Goal: Transaction & Acquisition: Purchase product/service

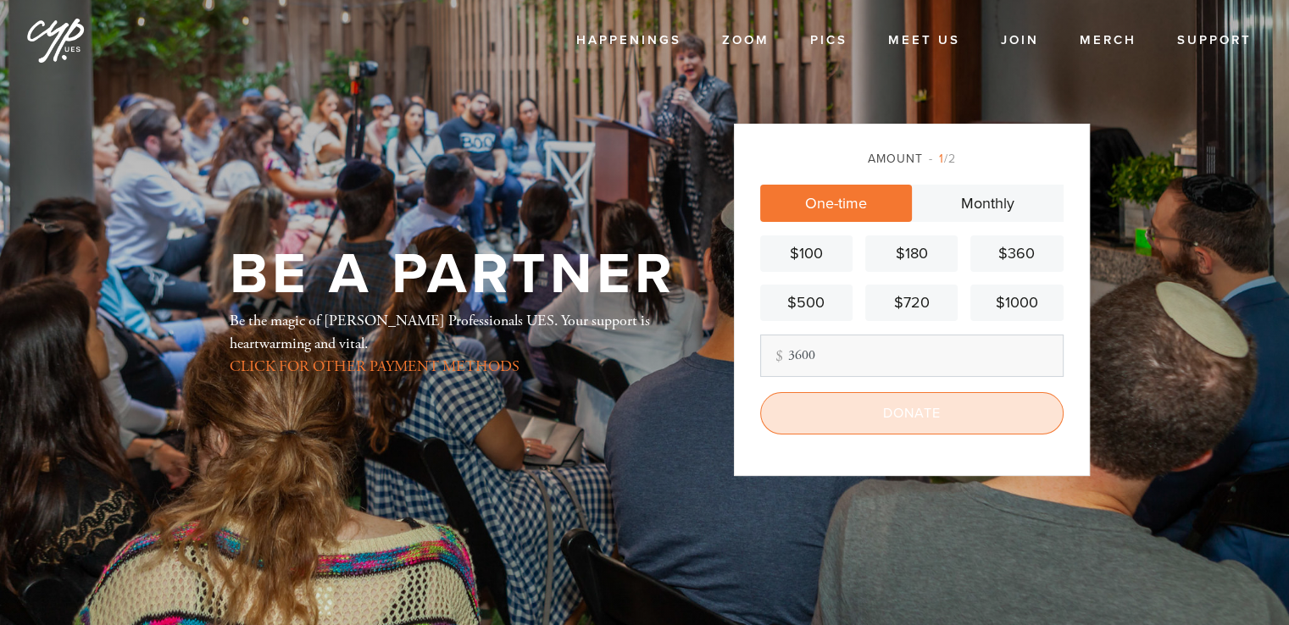
type input "3600"
click at [921, 408] on input "Donate" at bounding box center [911, 413] width 303 height 42
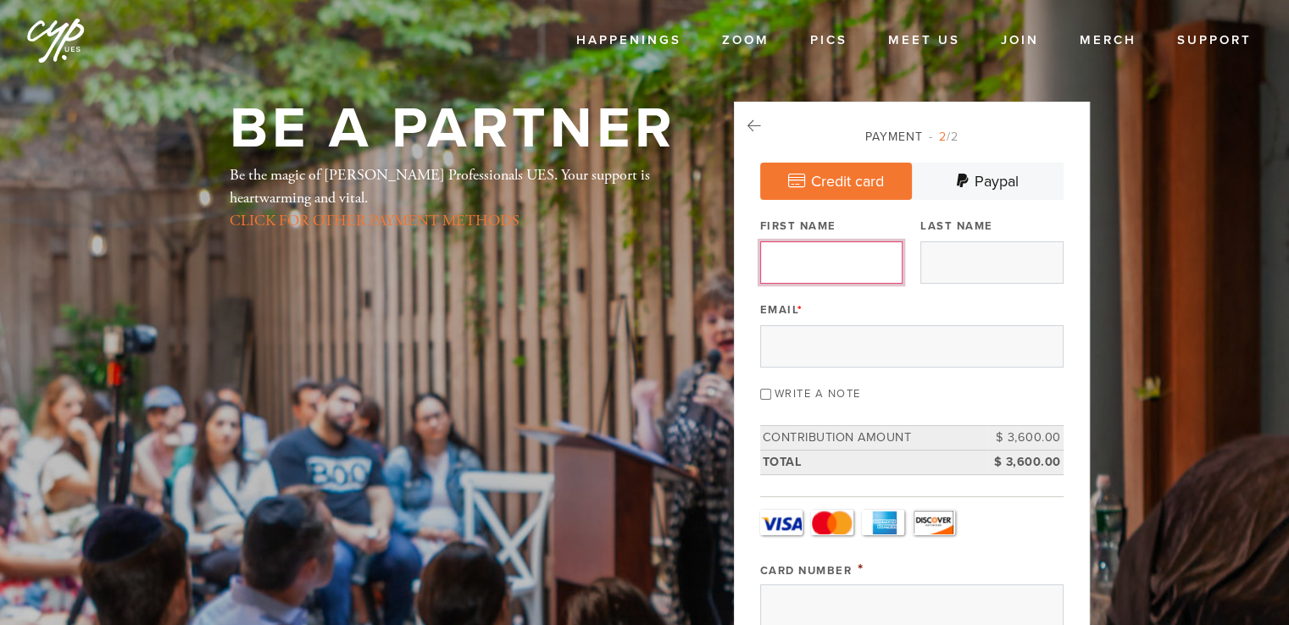
click at [844, 258] on input "First Name" at bounding box center [831, 262] width 142 height 42
type input "Ruslan"
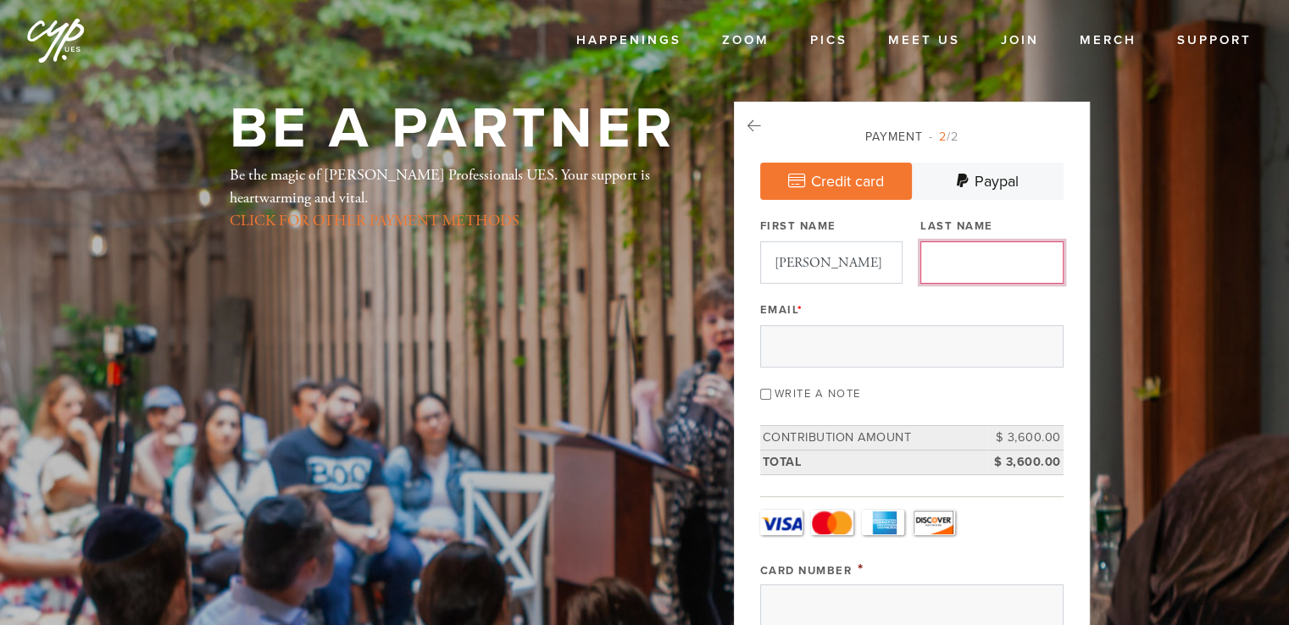
type input "Krivoruchko"
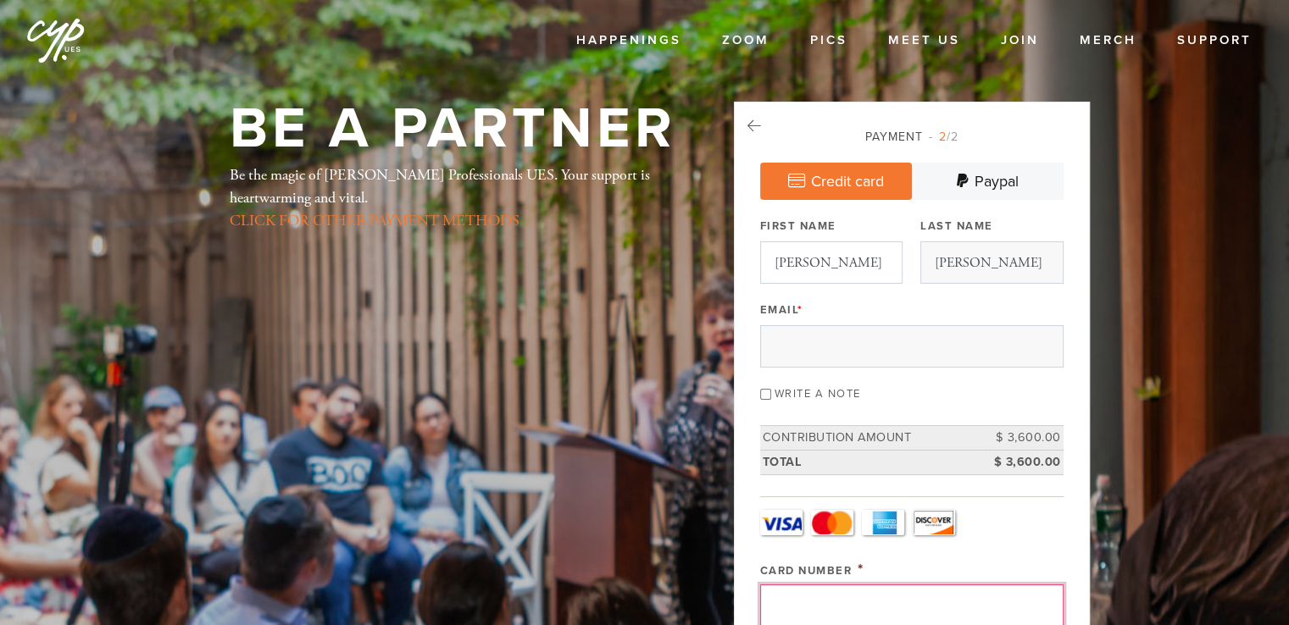
type input "5218760106943158"
type input "487"
select select "4"
select select "2028"
type input "Ruslan"
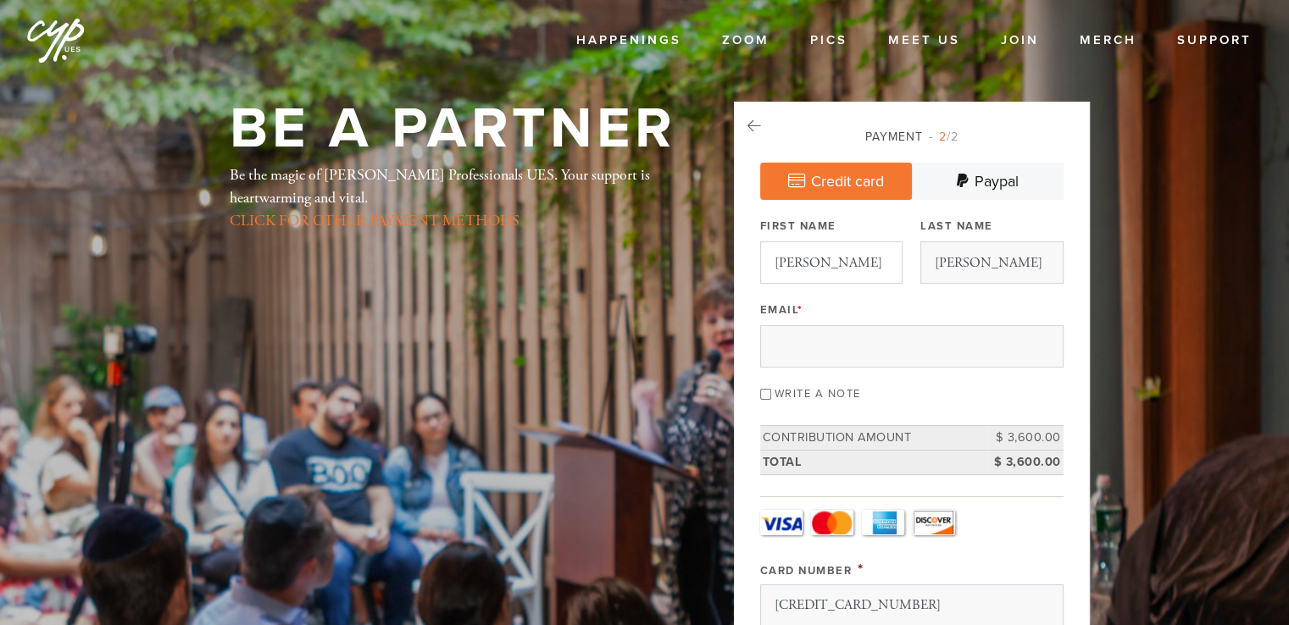
type input "Krivoruchko"
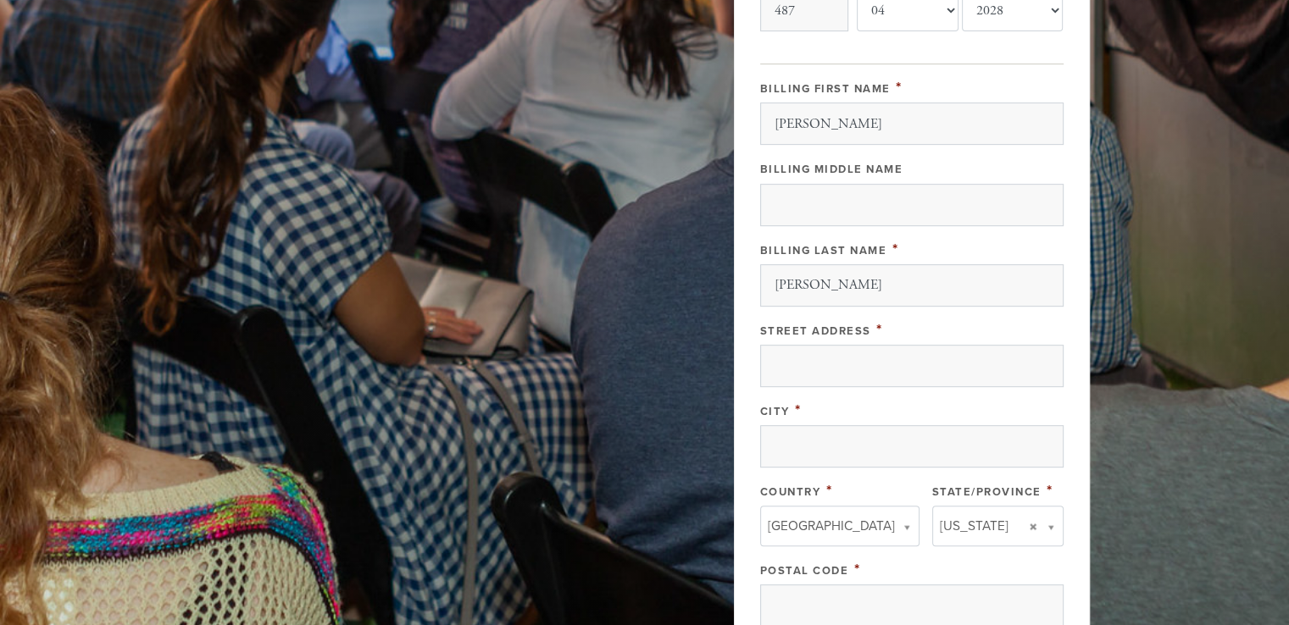
scroll to position [832, 0]
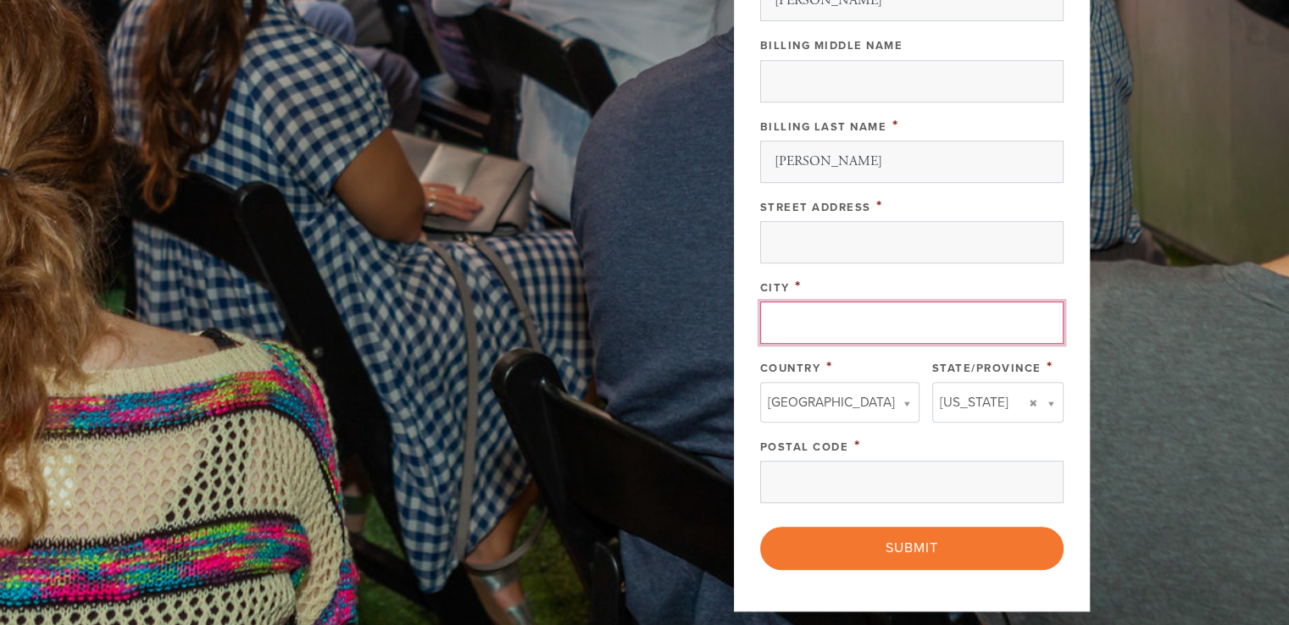
click at [922, 327] on input "City" at bounding box center [911, 323] width 303 height 42
type input "Sunny Isles"
type input "rkrivor@sovereignprop.com"
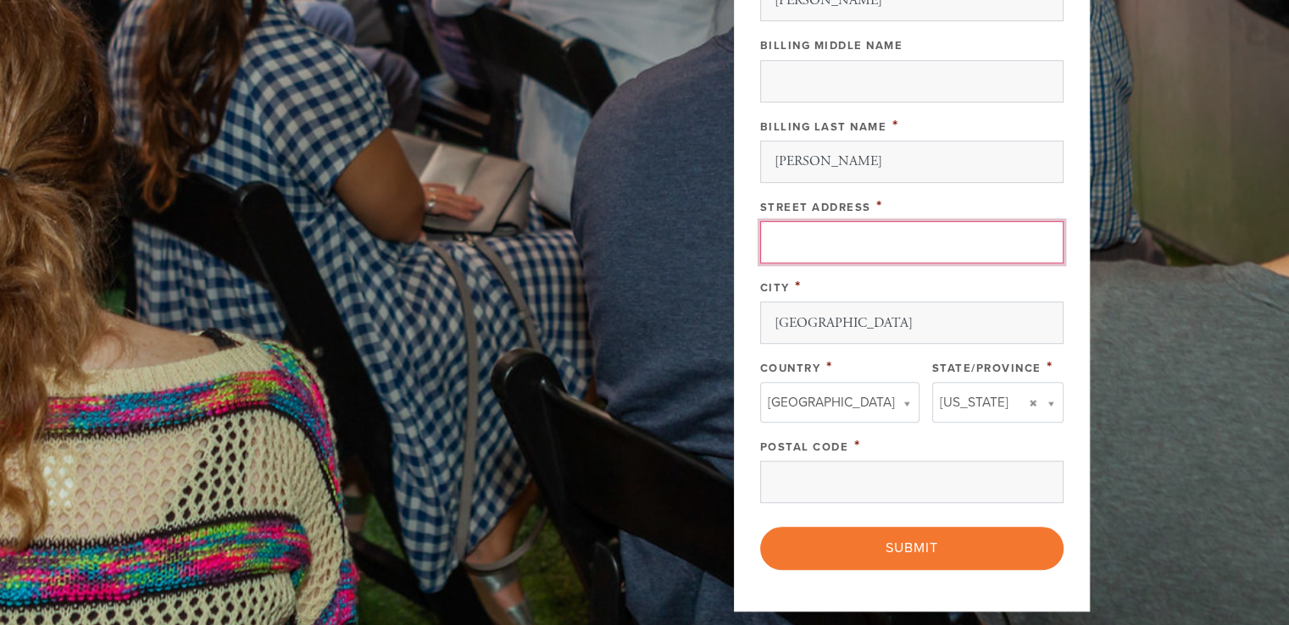
type input "18201 Collins Ave, Apt 1009"
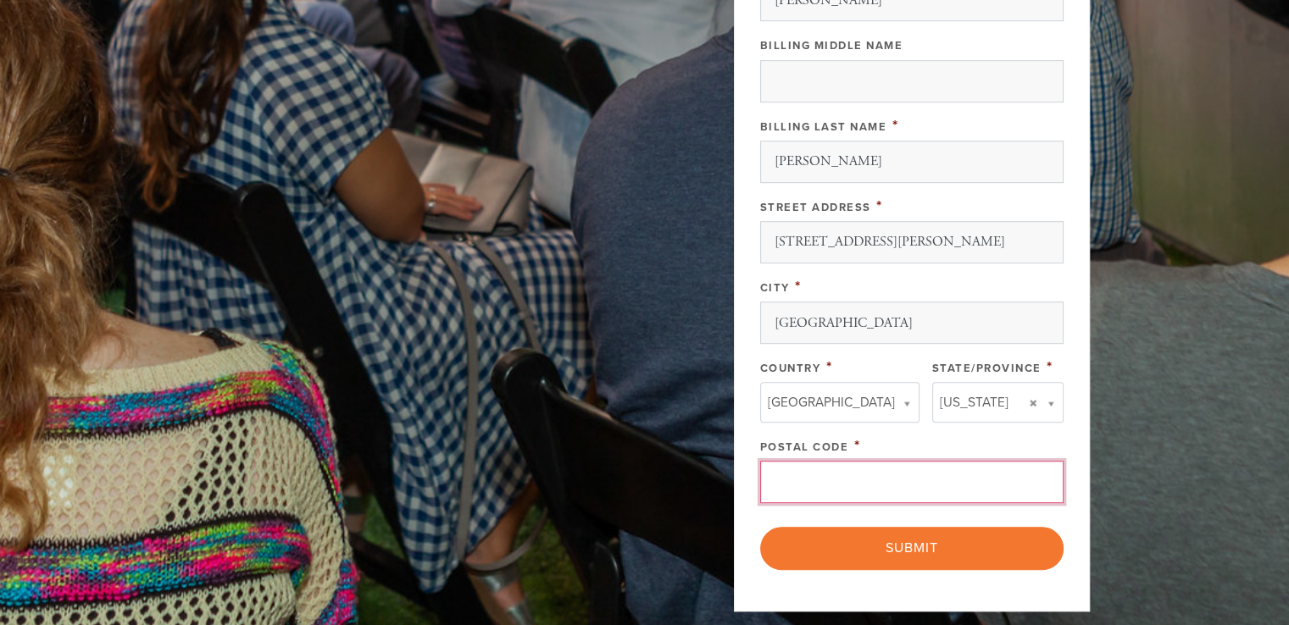
type input "33160"
type input "Florida"
type input "United States"
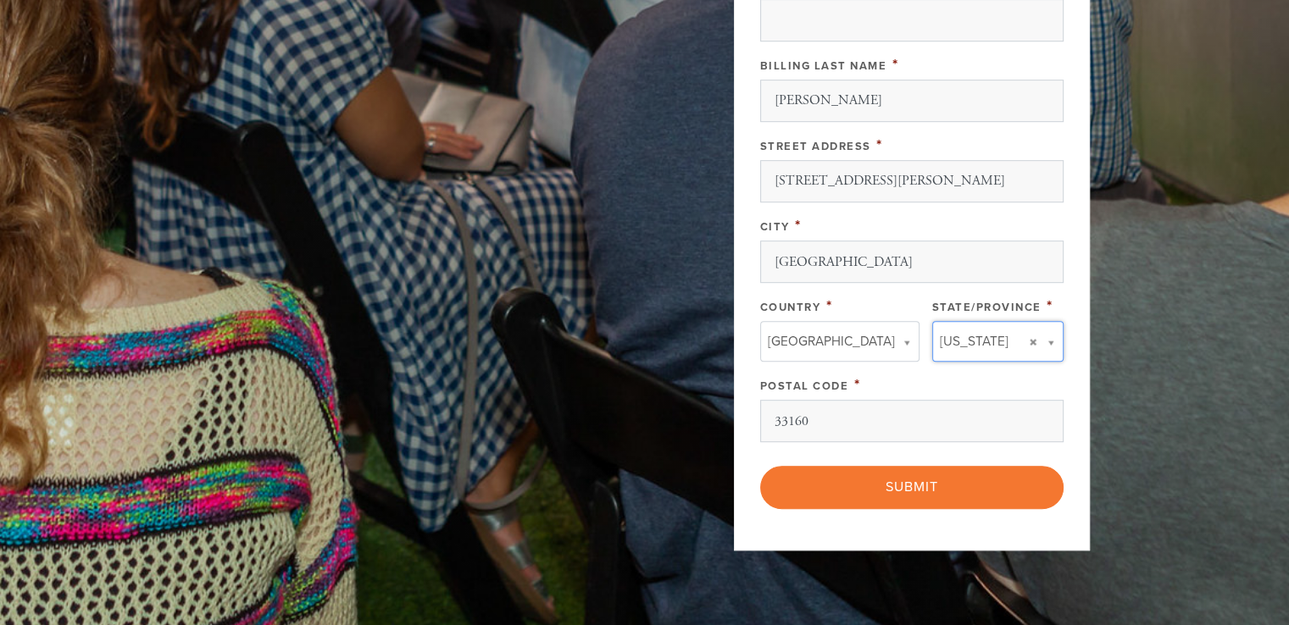
scroll to position [897, 0]
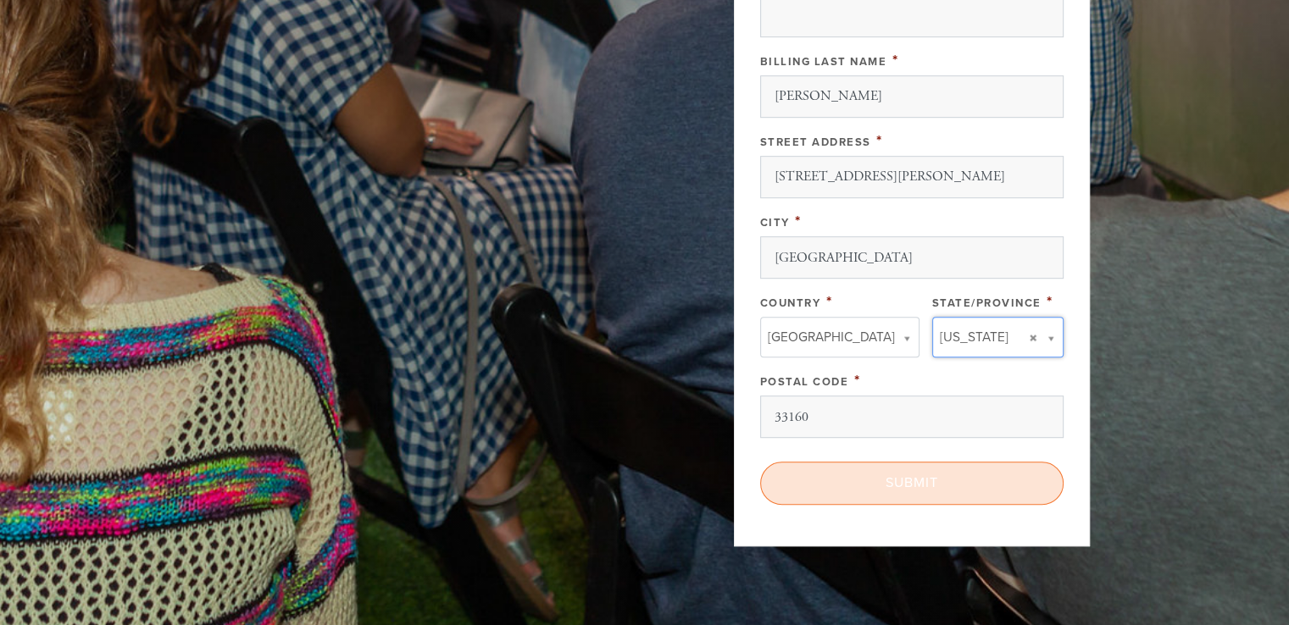
click at [922, 484] on input "Submit" at bounding box center [911, 483] width 303 height 42
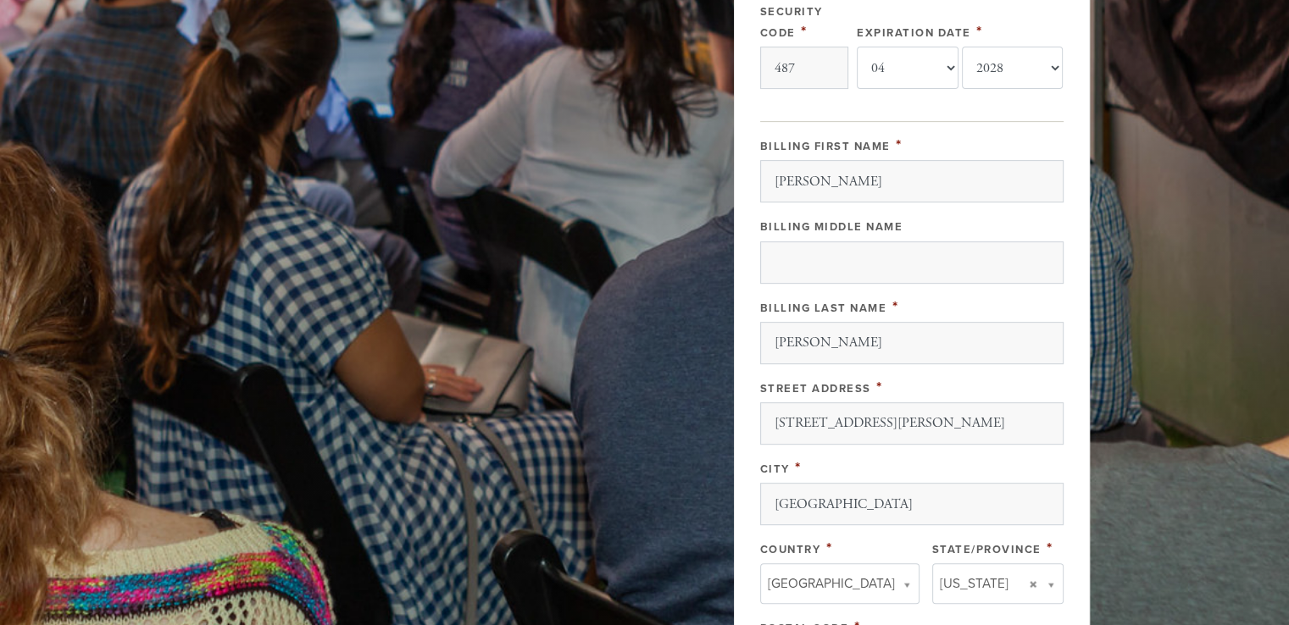
scroll to position [671, 0]
